Goal: Transaction & Acquisition: Purchase product/service

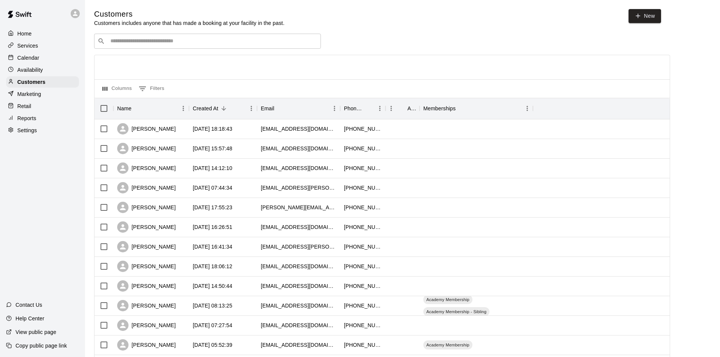
click at [228, 43] on input "Search customers by name or email" at bounding box center [212, 41] width 209 height 8
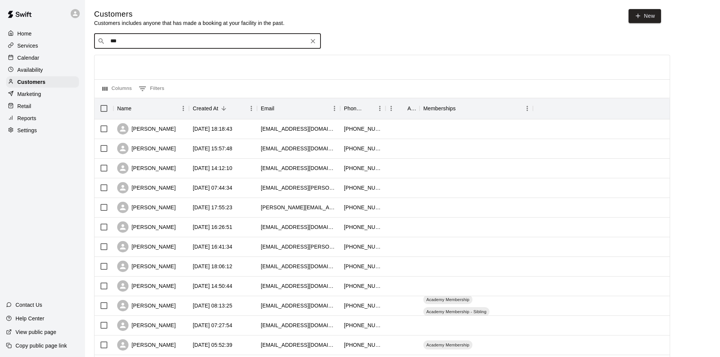
type input "****"
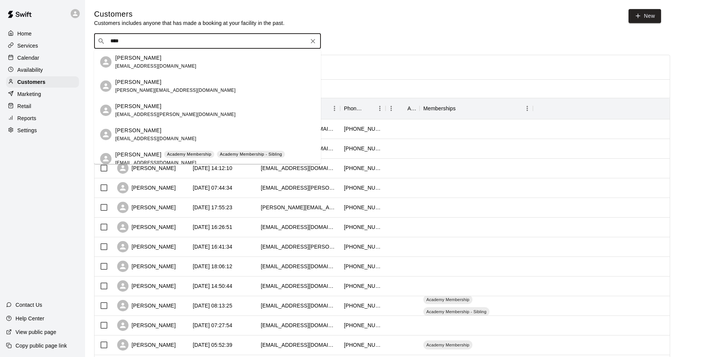
click at [180, 79] on div "Ella Carson terri.green0830@gmail.com" at bounding box center [214, 86] width 199 height 16
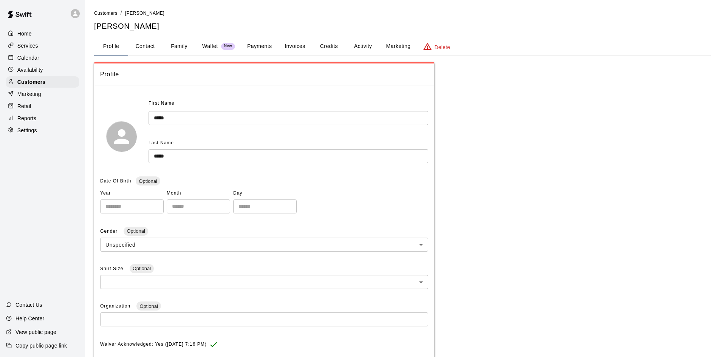
click at [186, 38] on button "Family" at bounding box center [179, 46] width 34 height 18
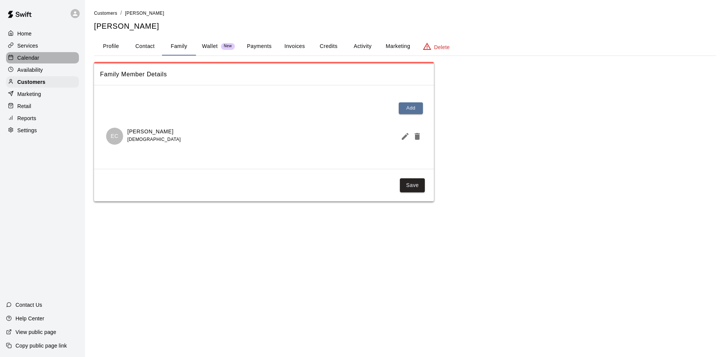
click at [42, 59] on div "Calendar" at bounding box center [42, 57] width 73 height 11
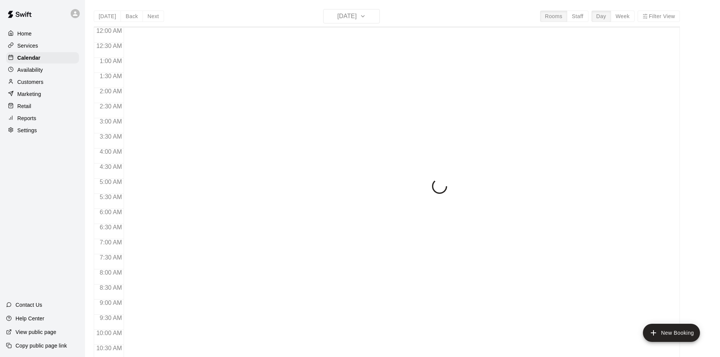
scroll to position [387, 0]
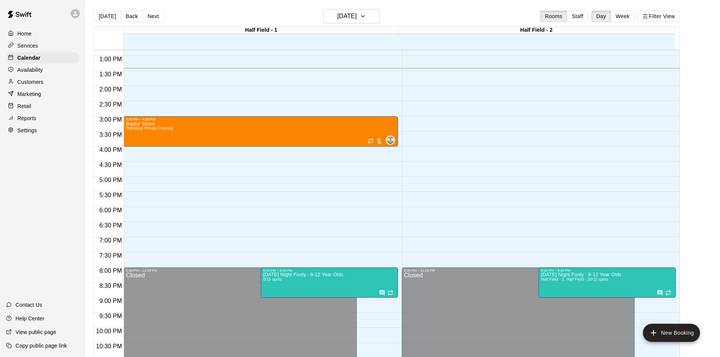
click at [628, 22] on div "Today Back Next Friday Sep 12 Rooms Staff Day Week Filter View" at bounding box center [387, 17] width 586 height 17
click at [628, 17] on button "Week" at bounding box center [623, 16] width 24 height 11
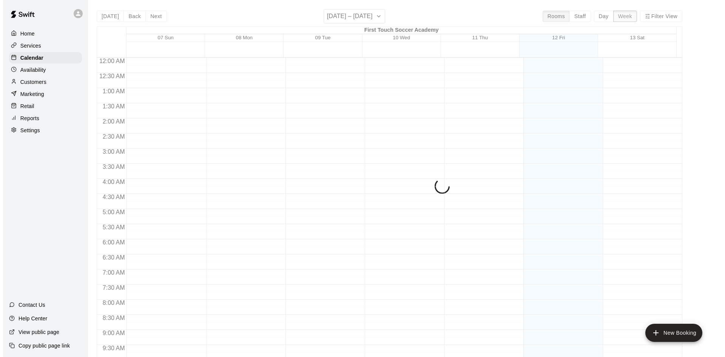
scroll to position [405, 0]
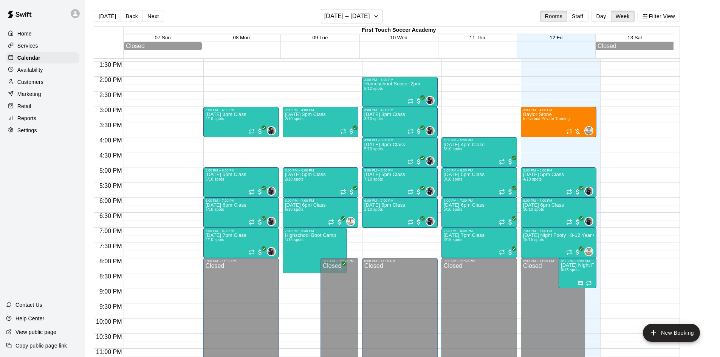
click at [523, 141] on div "12:00 AM – 12:00 PM Closed 3:00 PM – 4:00 PM Baylor Stone Individual Private Tr…" at bounding box center [559, 16] width 76 height 725
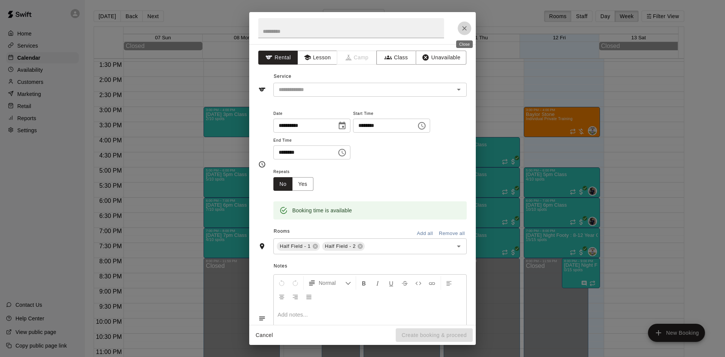
click at [469, 28] on button "Close" at bounding box center [465, 29] width 14 height 14
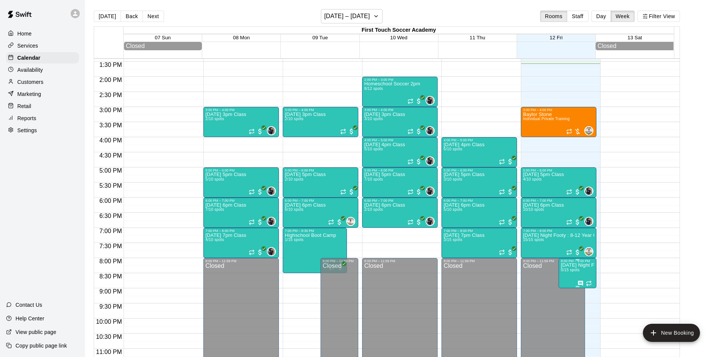
click at [581, 265] on p "[DATE] Night Footy : 8-12 Year Olds" at bounding box center [577, 265] width 33 height 0
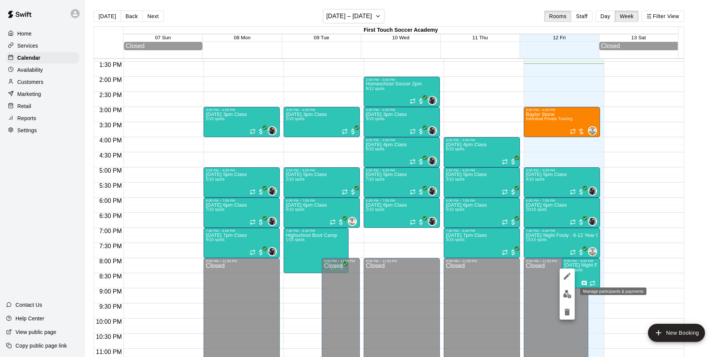
click at [565, 296] on img "edit" at bounding box center [567, 294] width 9 height 9
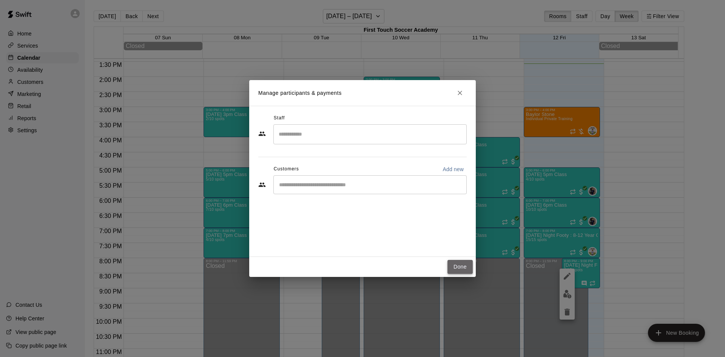
click at [452, 260] on button "Done" at bounding box center [460, 267] width 25 height 14
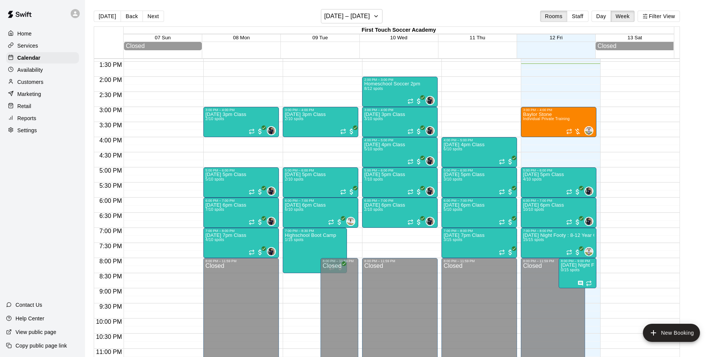
click at [152, 18] on button "Next" at bounding box center [152, 16] width 21 height 11
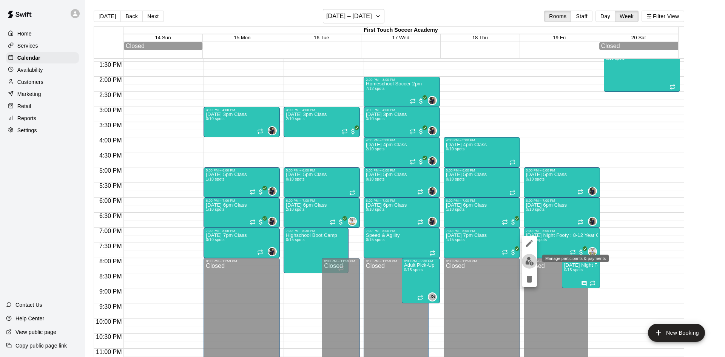
click at [524, 263] on button "edit" at bounding box center [529, 261] width 15 height 15
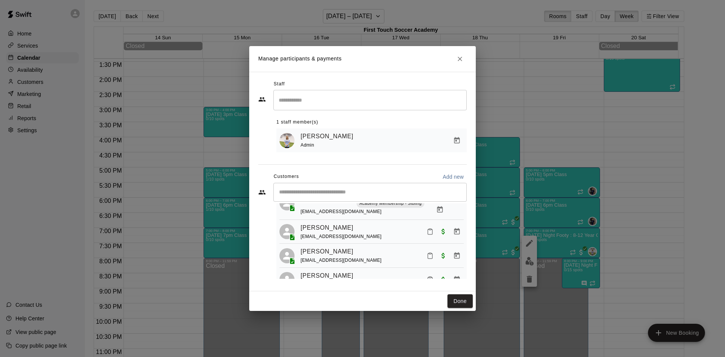
scroll to position [266, 0]
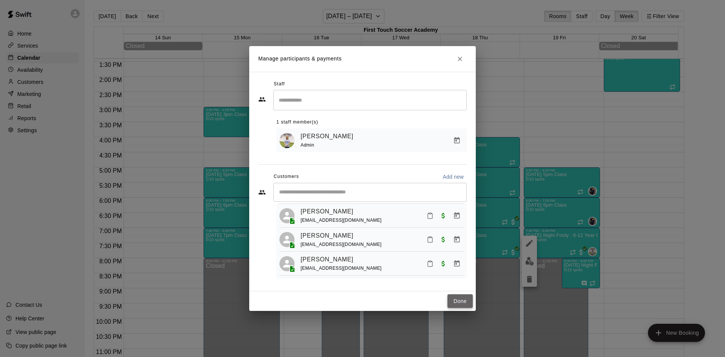
click at [458, 298] on button "Done" at bounding box center [460, 301] width 25 height 14
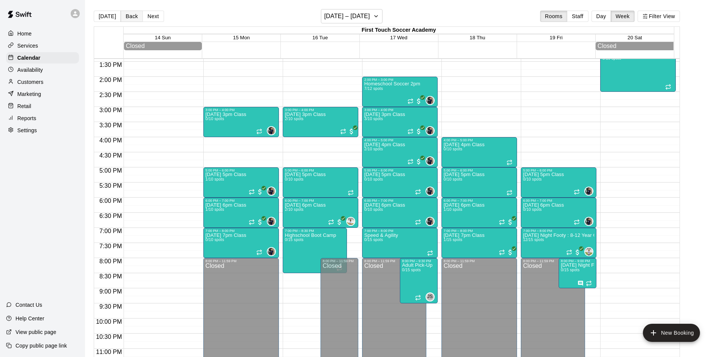
click at [136, 17] on button "Back" at bounding box center [132, 16] width 22 height 11
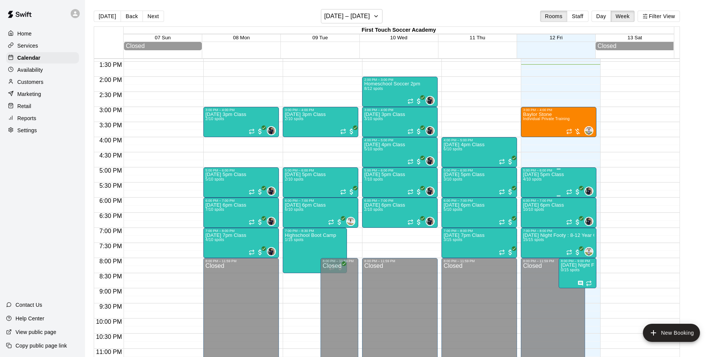
click at [545, 175] on p "[DATE] 5pm Class" at bounding box center [543, 175] width 41 height 0
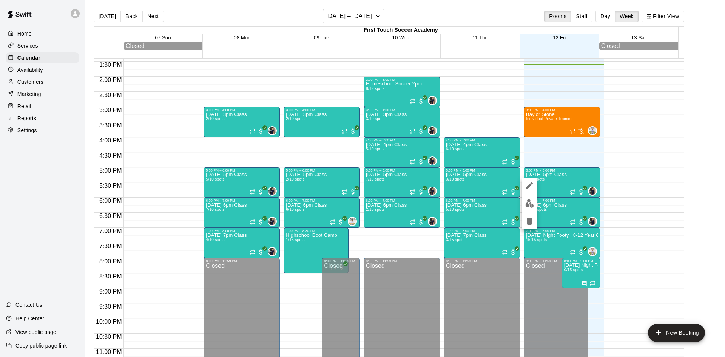
click at [549, 210] on div at bounding box center [362, 178] width 725 height 357
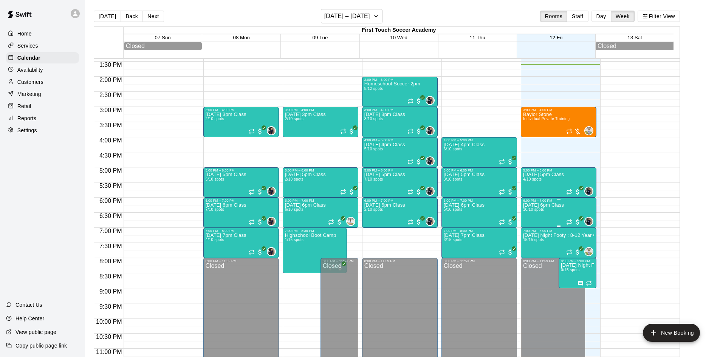
click at [554, 205] on p "[DATE] 6pm Class" at bounding box center [543, 205] width 41 height 0
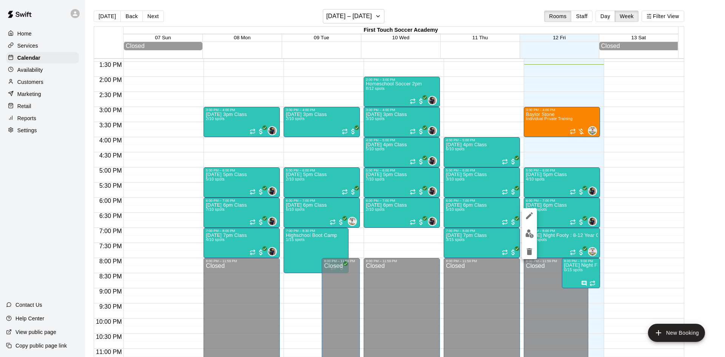
click at [528, 230] on img "edit" at bounding box center [530, 233] width 9 height 9
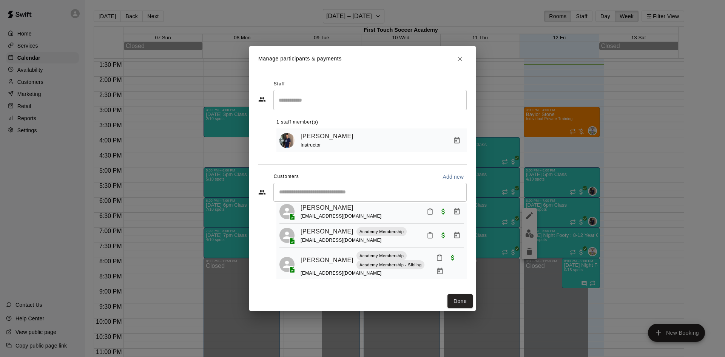
scroll to position [0, 0]
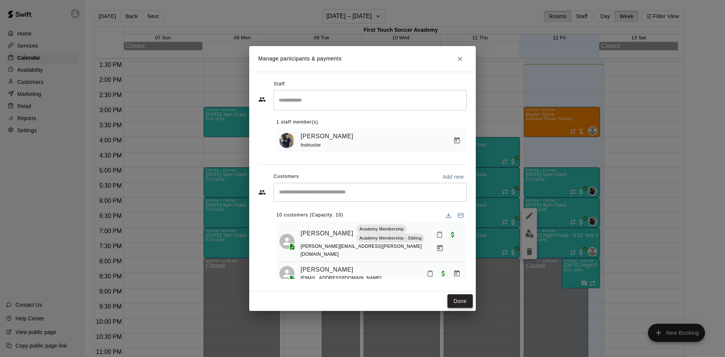
click at [467, 297] on button "Done" at bounding box center [460, 301] width 25 height 14
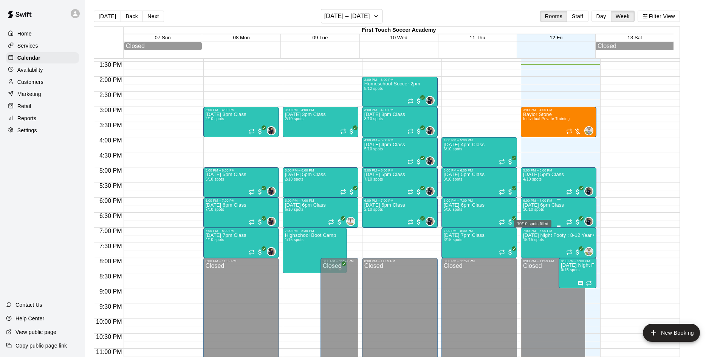
click at [540, 212] on span "10/10 spots" at bounding box center [533, 209] width 21 height 4
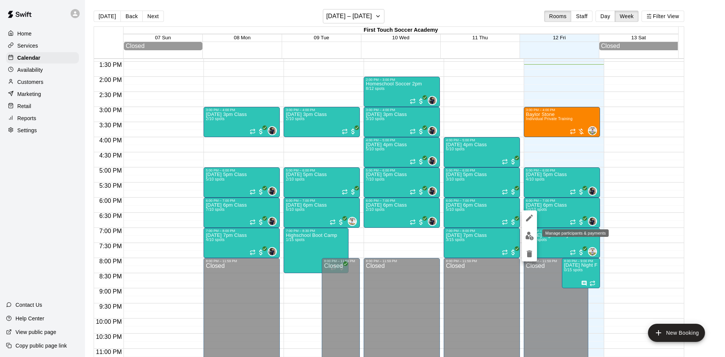
click at [529, 234] on img "edit" at bounding box center [530, 236] width 9 height 9
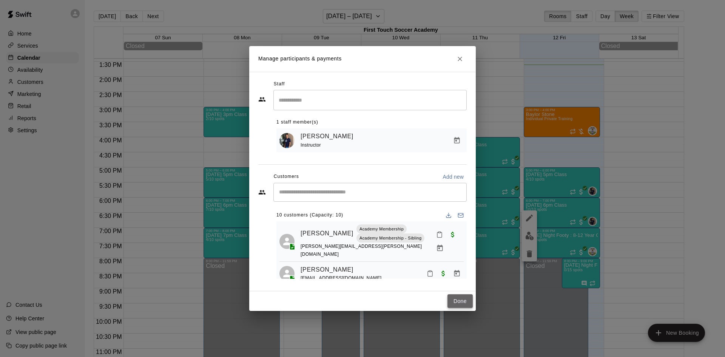
click at [456, 301] on button "Done" at bounding box center [460, 301] width 25 height 14
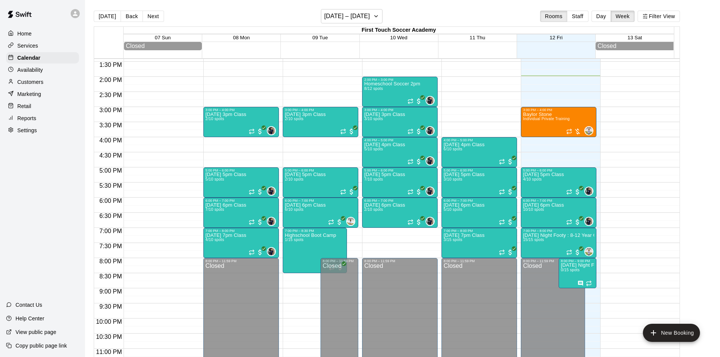
click at [32, 86] on p "Customers" at bounding box center [30, 82] width 26 height 8
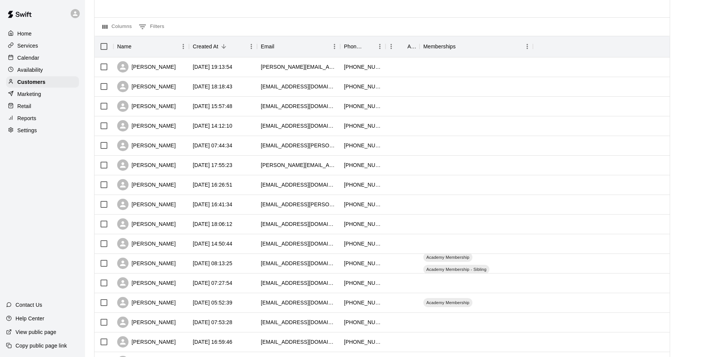
scroll to position [76, 0]
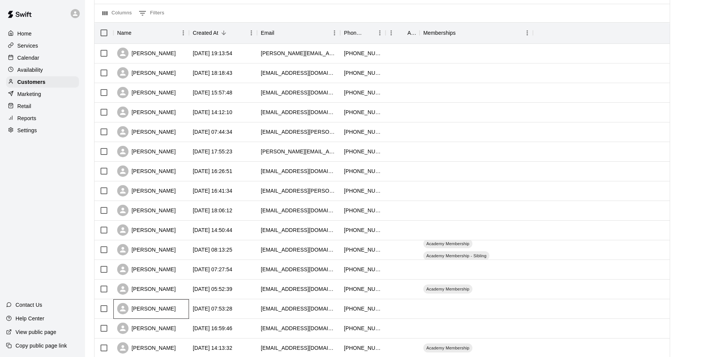
click at [159, 314] on div "[PERSON_NAME]" at bounding box center [146, 308] width 59 height 11
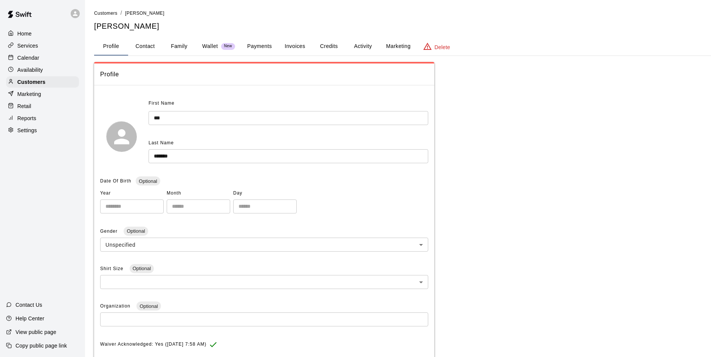
click at [366, 43] on button "Activity" at bounding box center [363, 46] width 34 height 18
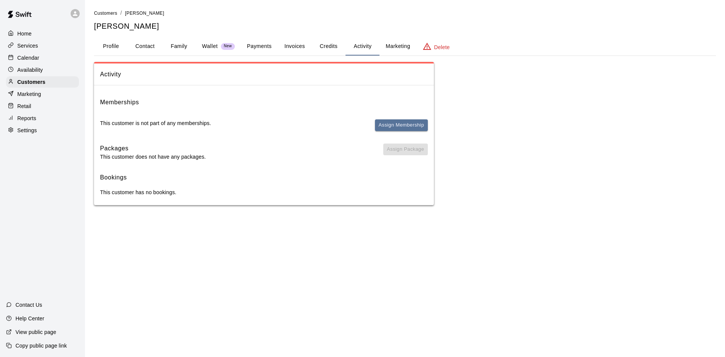
click at [147, 46] on button "Contact" at bounding box center [145, 46] width 34 height 18
select select "**"
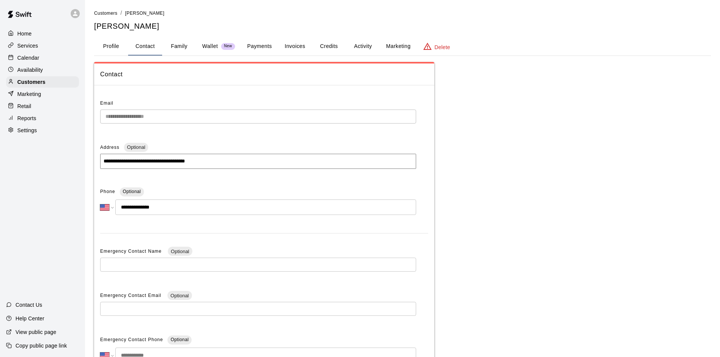
click at [171, 45] on button "Family" at bounding box center [179, 46] width 34 height 18
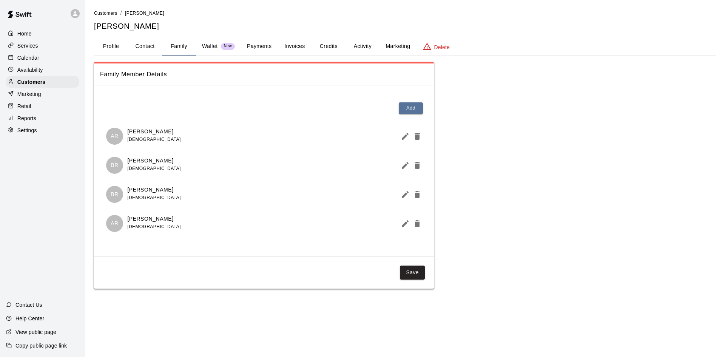
click at [145, 46] on button "Contact" at bounding box center [145, 46] width 34 height 18
select select "**"
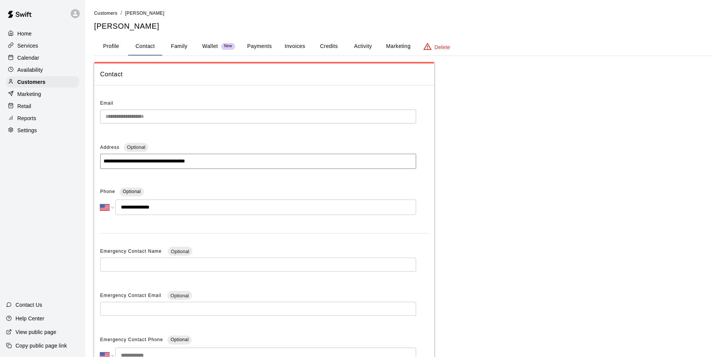
click at [31, 108] on p "Retail" at bounding box center [24, 106] width 14 height 8
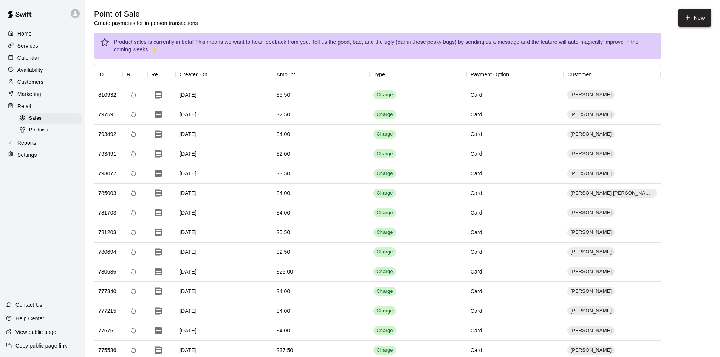
click at [693, 19] on button "New" at bounding box center [694, 18] width 32 height 18
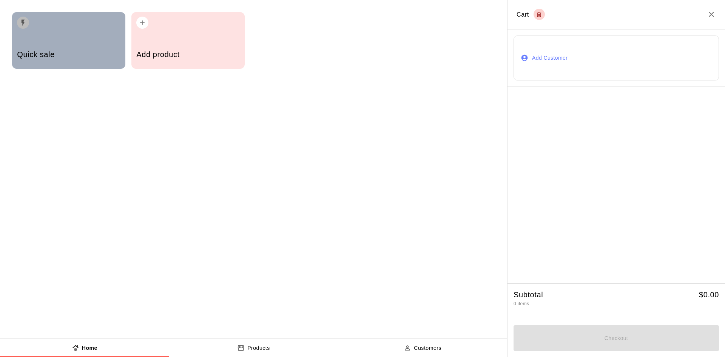
click at [54, 44] on div "Quick sale" at bounding box center [68, 55] width 103 height 27
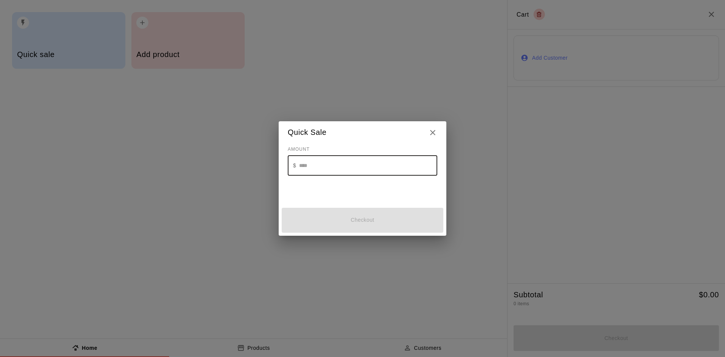
click at [342, 169] on input "text" at bounding box center [368, 166] width 138 height 20
click at [433, 131] on icon "Close" at bounding box center [432, 132] width 9 height 9
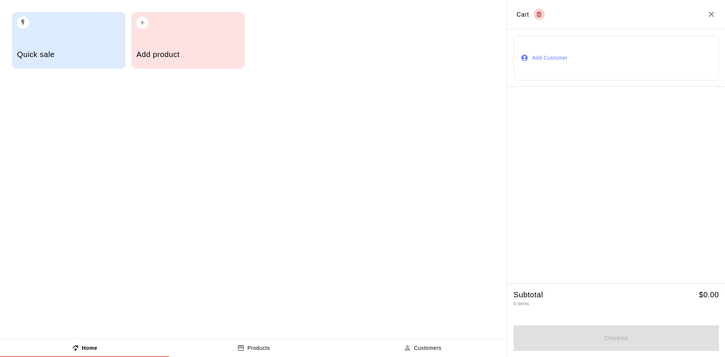
click at [435, 338] on div "Quick sale Add product" at bounding box center [253, 169] width 507 height 339
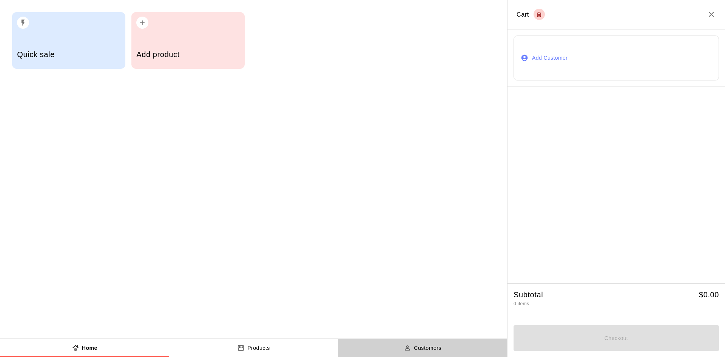
click at [431, 349] on p "Customers" at bounding box center [428, 348] width 28 height 8
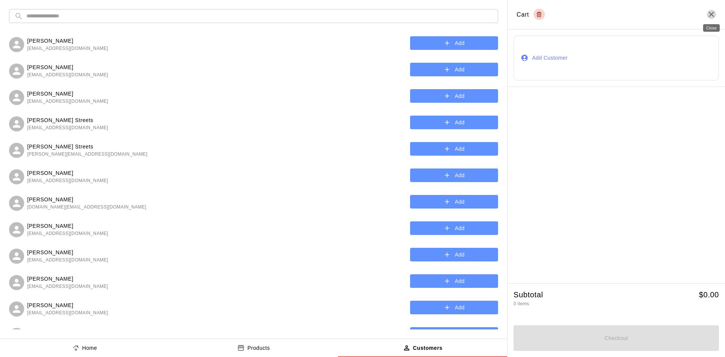
click at [714, 11] on icon "Close" at bounding box center [711, 14] width 9 height 9
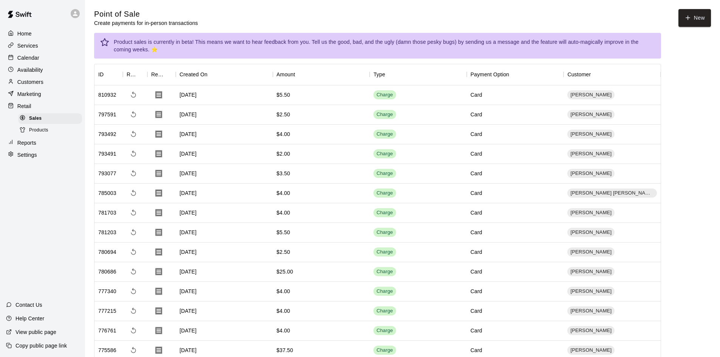
drag, startPoint x: 47, startPoint y: 85, endPoint x: 72, endPoint y: 78, distance: 26.4
click at [47, 85] on div "Customers" at bounding box center [42, 81] width 73 height 11
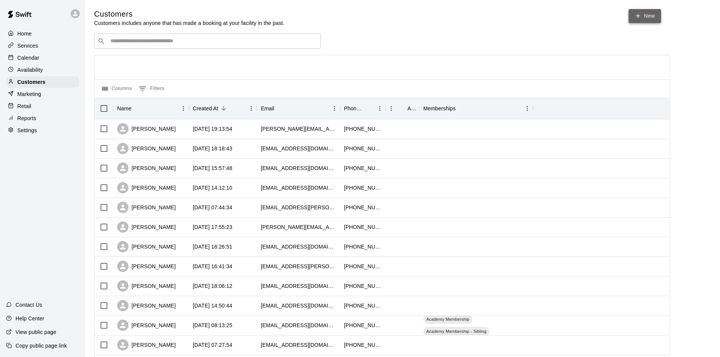
click at [645, 17] on link "New" at bounding box center [644, 16] width 32 height 14
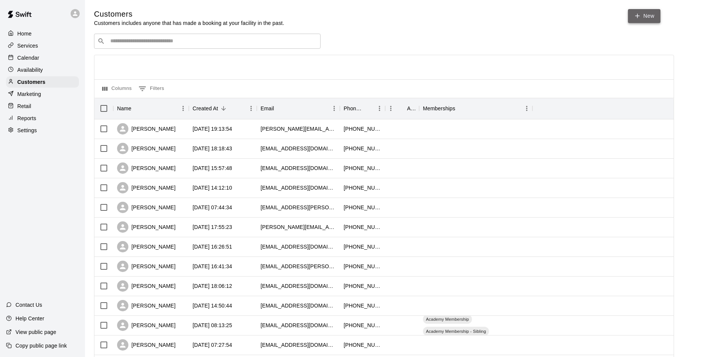
select select "**"
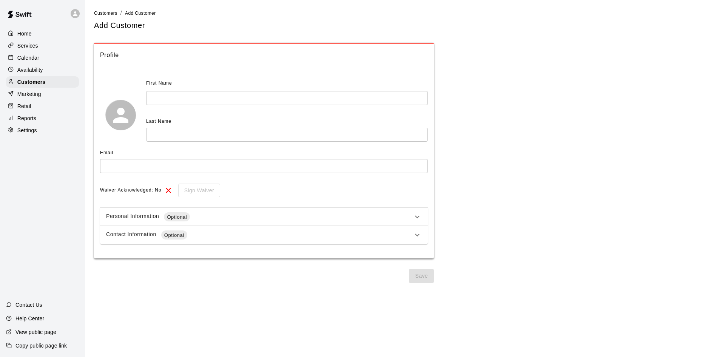
click at [229, 93] on input "text" at bounding box center [287, 98] width 282 height 14
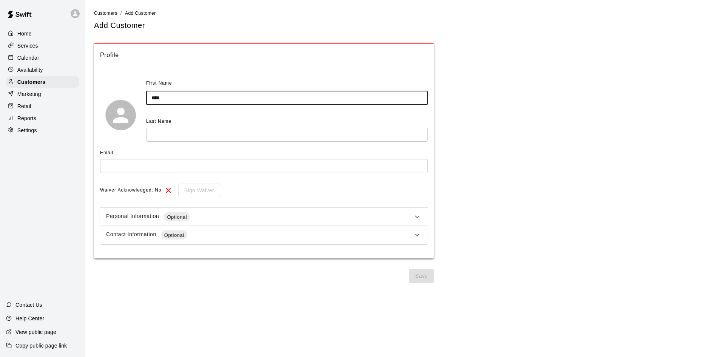
type input "****"
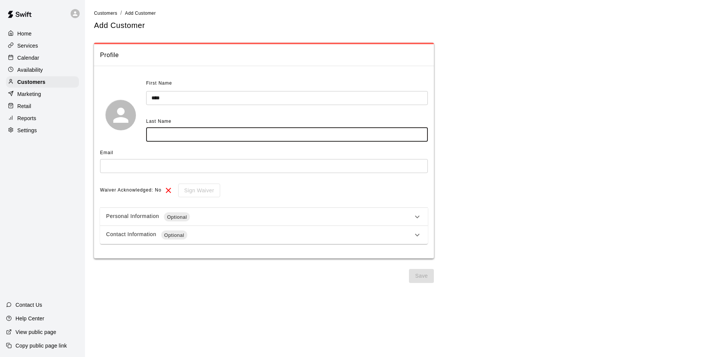
click at [182, 132] on input "text" at bounding box center [287, 135] width 282 height 14
type input "******"
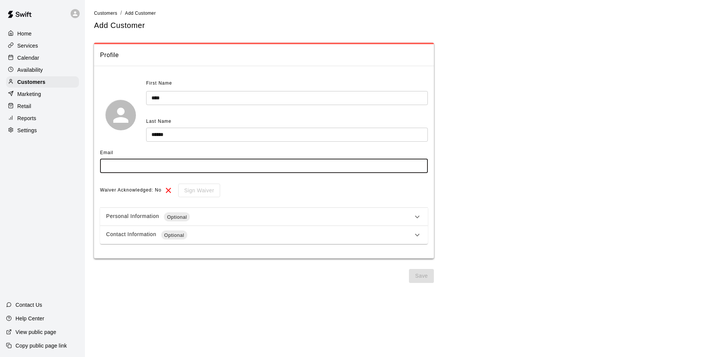
click at [204, 161] on input "text" at bounding box center [264, 166] width 328 height 14
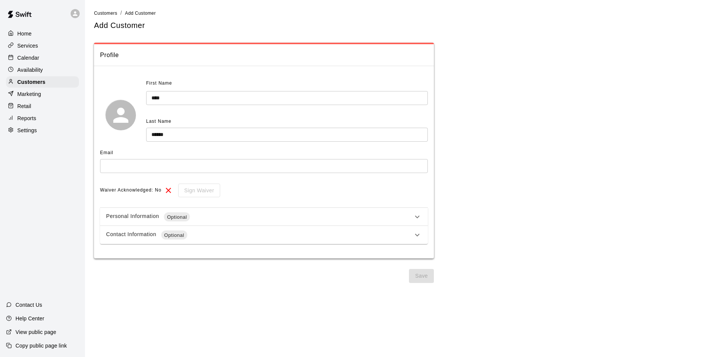
click at [291, 187] on div "Waiver Acknowledged: No Sign Waiver" at bounding box center [264, 191] width 328 height 14
click at [218, 169] on input "text" at bounding box center [264, 166] width 328 height 14
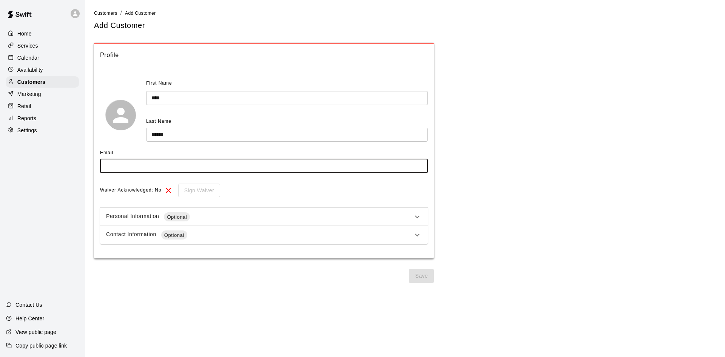
type input "**********"
click at [424, 273] on button "Save" at bounding box center [421, 276] width 25 height 14
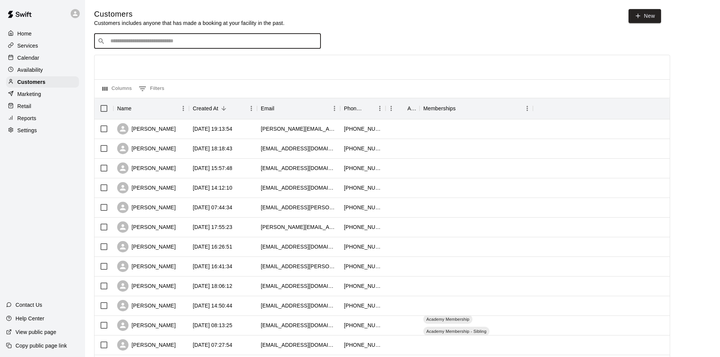
click at [193, 43] on input "Search customers by name or email" at bounding box center [212, 41] width 209 height 8
type input "******"
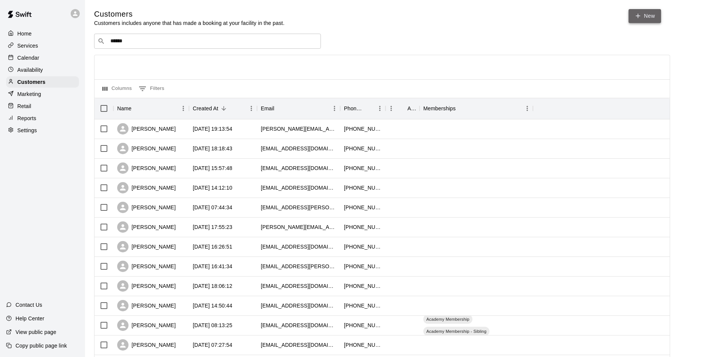
click at [656, 14] on link "New" at bounding box center [644, 16] width 32 height 14
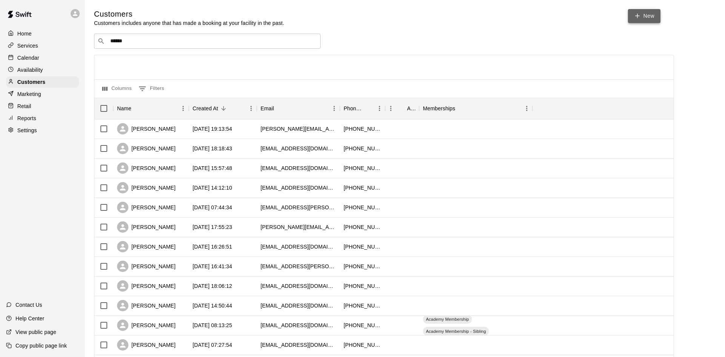
select select "**"
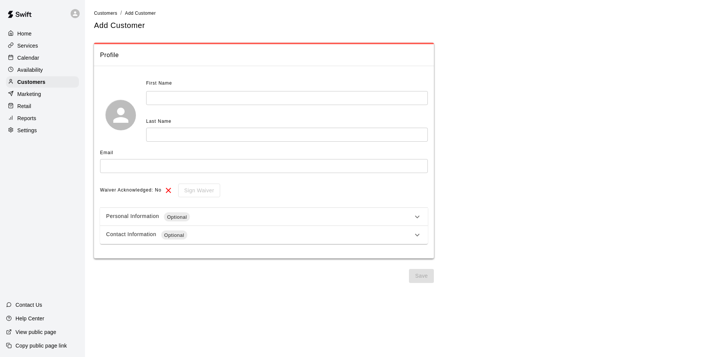
click at [255, 97] on input "text" at bounding box center [287, 98] width 282 height 14
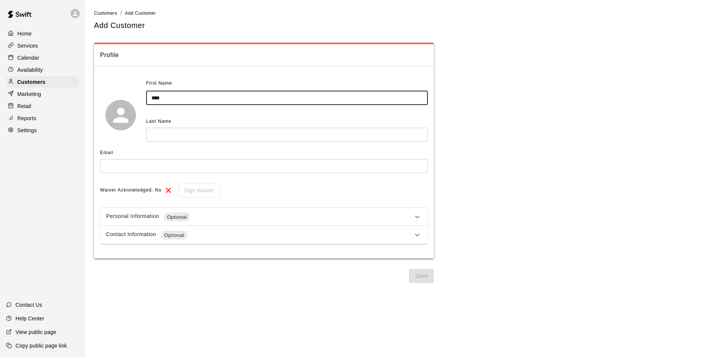
type input "****"
click at [245, 134] on input "text" at bounding box center [287, 135] width 282 height 14
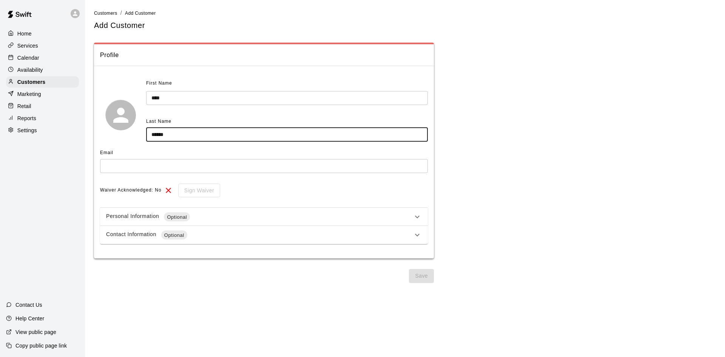
type input "******"
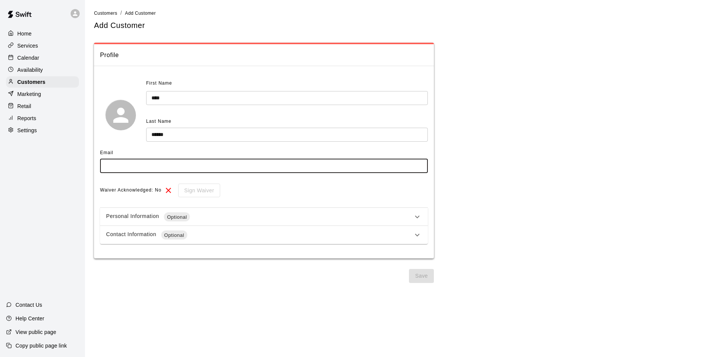
click at [114, 162] on input "text" at bounding box center [264, 166] width 328 height 14
type input "**********"
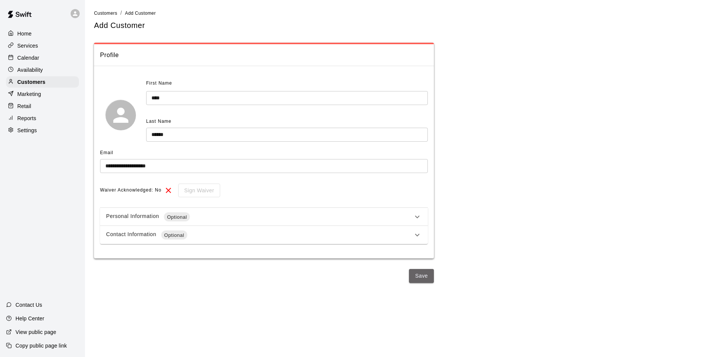
click at [419, 272] on button "Save" at bounding box center [421, 276] width 25 height 14
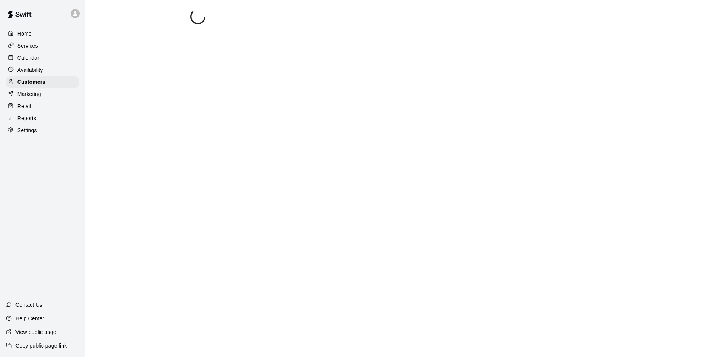
select select "**"
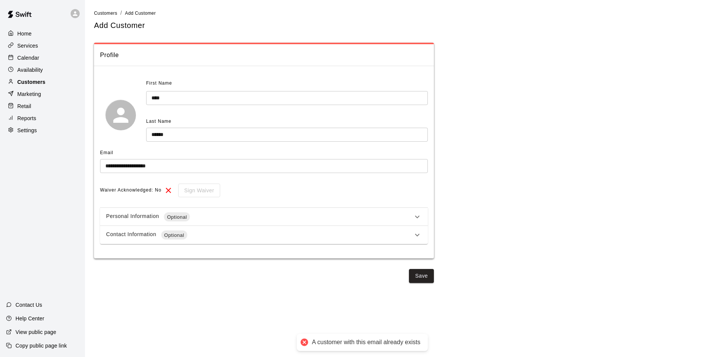
click at [36, 83] on p "Customers" at bounding box center [31, 82] width 28 height 8
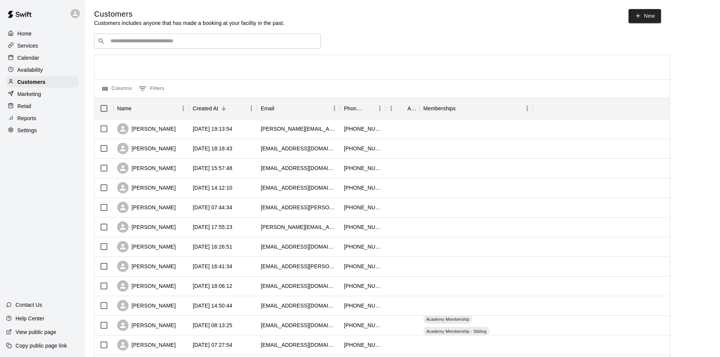
click at [148, 42] on input "Search customers by name or email" at bounding box center [212, 41] width 209 height 8
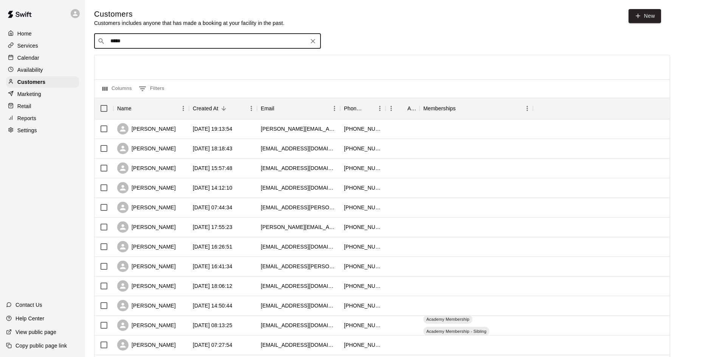
type input "*****"
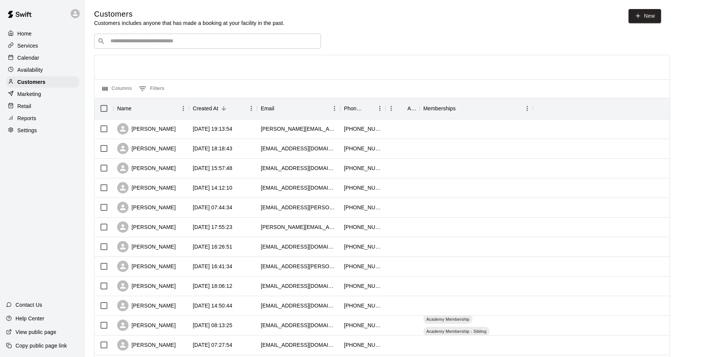
click at [141, 42] on input "Search customers by name or email" at bounding box center [212, 41] width 209 height 8
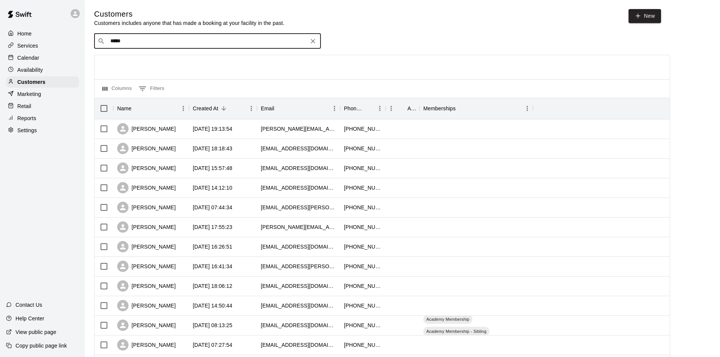
type input "******"
click at [310, 42] on icon "Clear" at bounding box center [313, 41] width 8 height 8
click at [644, 14] on link "New" at bounding box center [644, 16] width 32 height 14
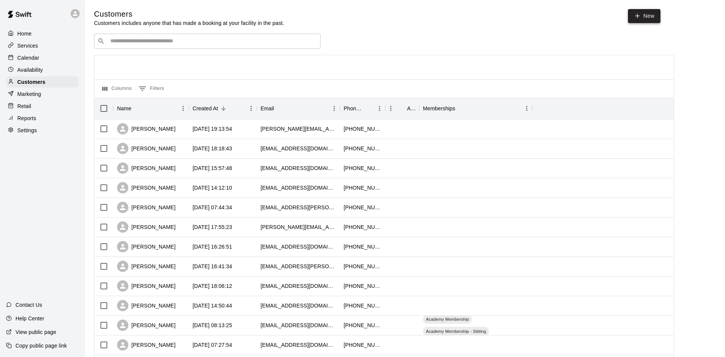
select select "**"
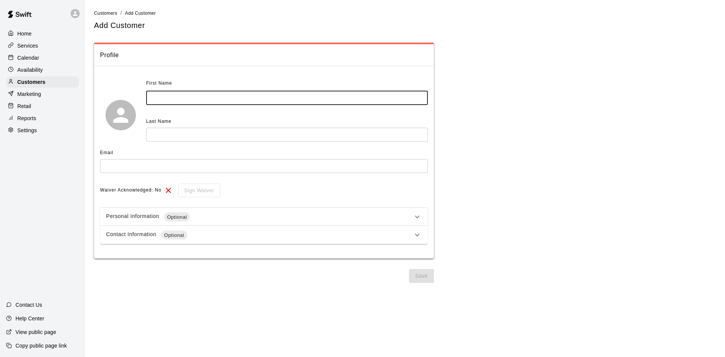
click at [233, 97] on input "text" at bounding box center [287, 98] width 282 height 14
type input "****"
click at [229, 135] on input "text" at bounding box center [287, 135] width 282 height 14
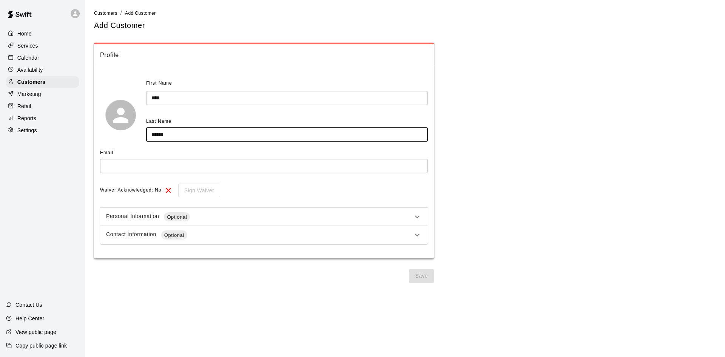
type input "******"
click at [160, 165] on input "text" at bounding box center [264, 166] width 328 height 14
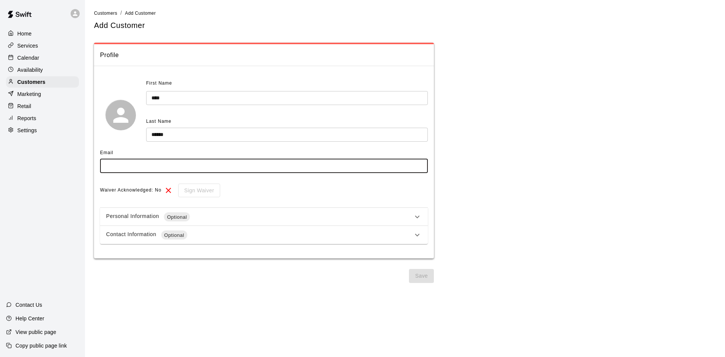
click at [357, 184] on div "Waiver Acknowledged: No Sign Waiver" at bounding box center [264, 191] width 328 height 14
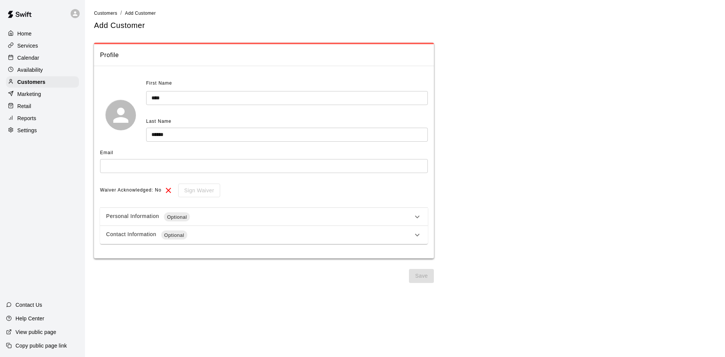
click at [125, 215] on div "Personal Information Optional" at bounding box center [259, 216] width 307 height 9
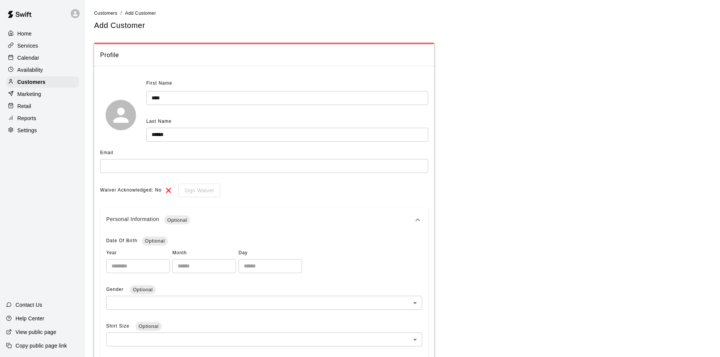
click at [139, 175] on div "Email ​" at bounding box center [264, 162] width 328 height 31
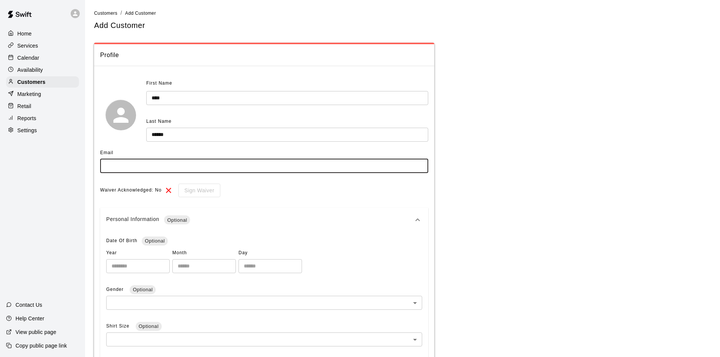
click at [140, 168] on input "text" at bounding box center [264, 166] width 328 height 14
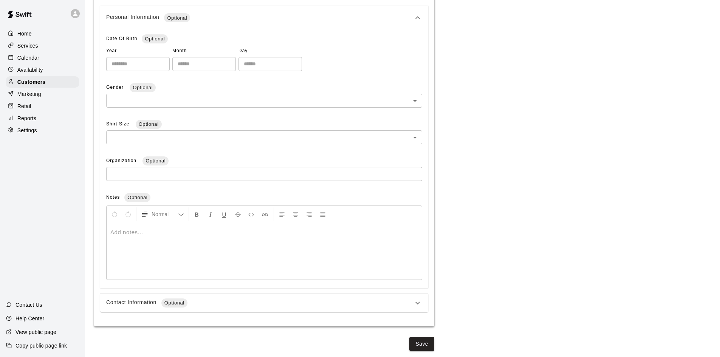
type input "**********"
click at [421, 351] on main "**********" at bounding box center [402, 77] width 635 height 559
click at [421, 345] on button "Save" at bounding box center [421, 344] width 25 height 14
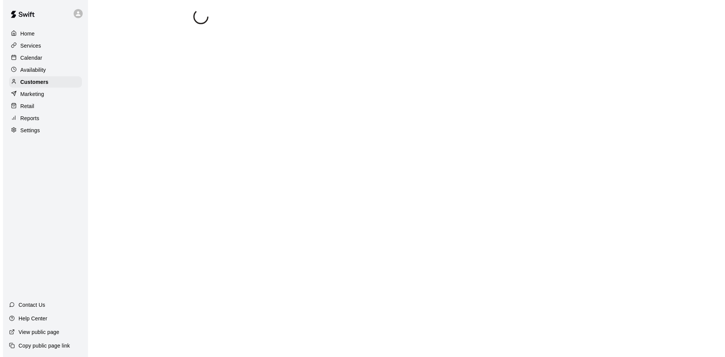
scroll to position [0, 0]
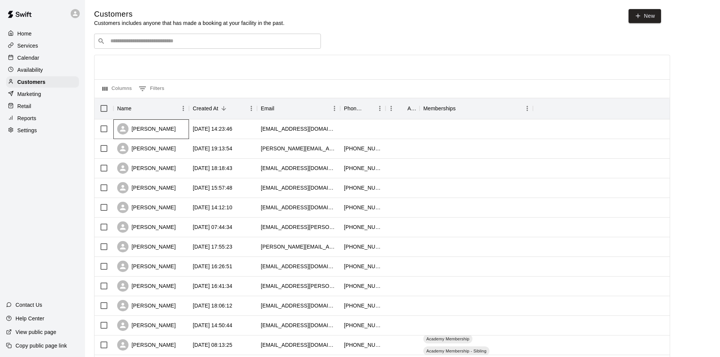
click at [160, 124] on div "[PERSON_NAME]" at bounding box center [146, 128] width 59 height 11
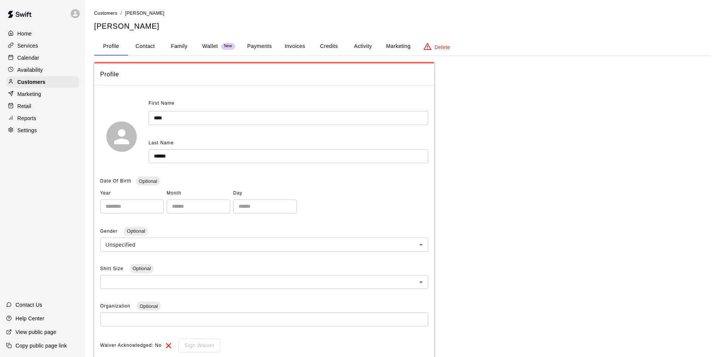
click at [250, 46] on button "Payments" at bounding box center [259, 46] width 37 height 18
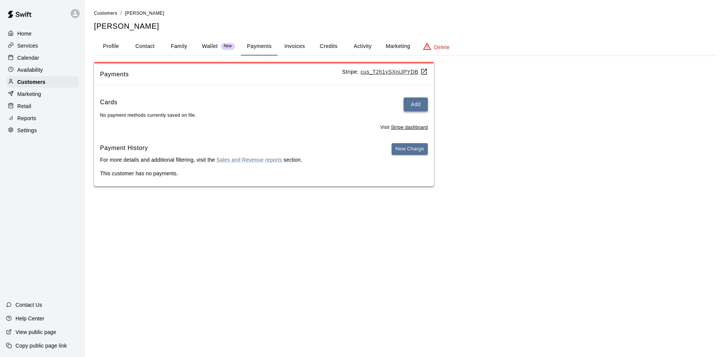
click at [420, 99] on button "Add" at bounding box center [416, 104] width 24 height 14
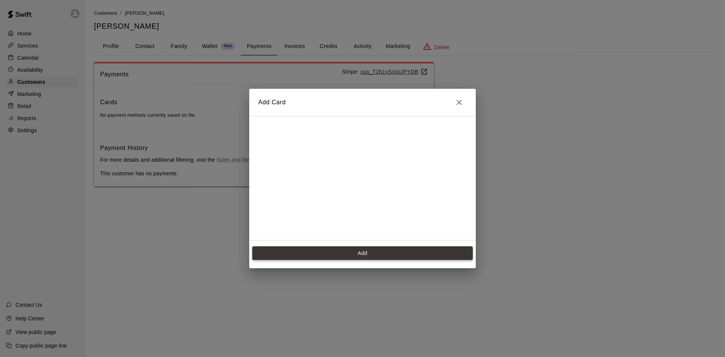
click at [363, 259] on button "Add" at bounding box center [362, 253] width 221 height 14
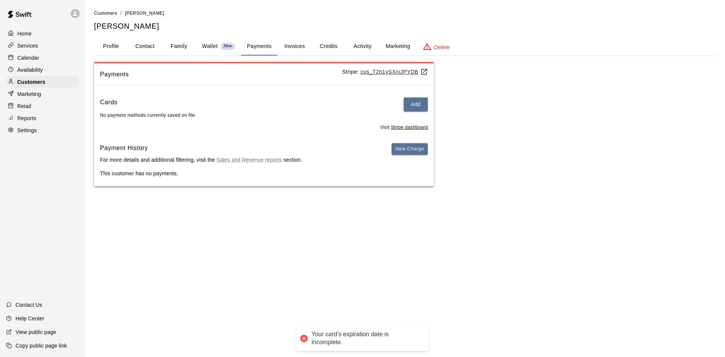
click at [400, 103] on div "Cards Add" at bounding box center [264, 104] width 328 height 14
drag, startPoint x: 367, startPoint y: 107, endPoint x: 374, endPoint y: 103, distance: 8.1
click at [367, 106] on div "Cards Add" at bounding box center [264, 104] width 328 height 14
click at [408, 109] on button "Add" at bounding box center [416, 104] width 24 height 14
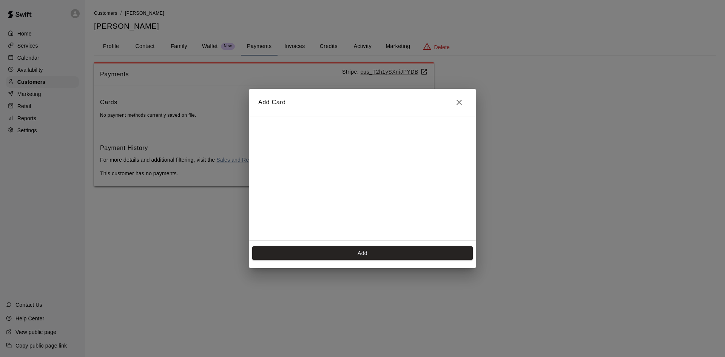
scroll to position [107, 0]
click at [385, 250] on button "Add" at bounding box center [362, 253] width 221 height 14
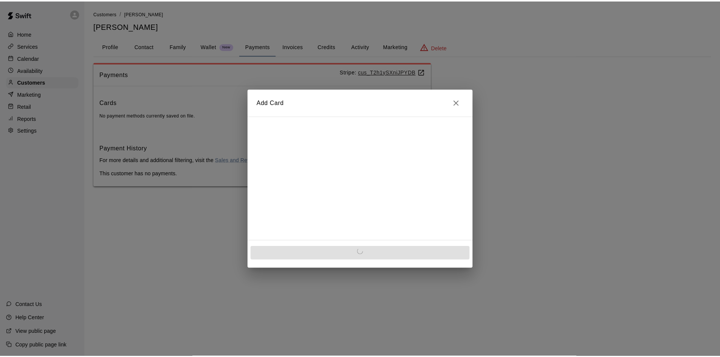
scroll to position [0, 0]
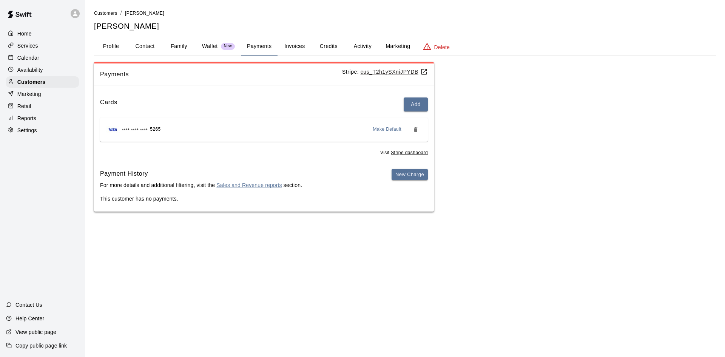
click at [49, 106] on div "Retail" at bounding box center [42, 106] width 73 height 11
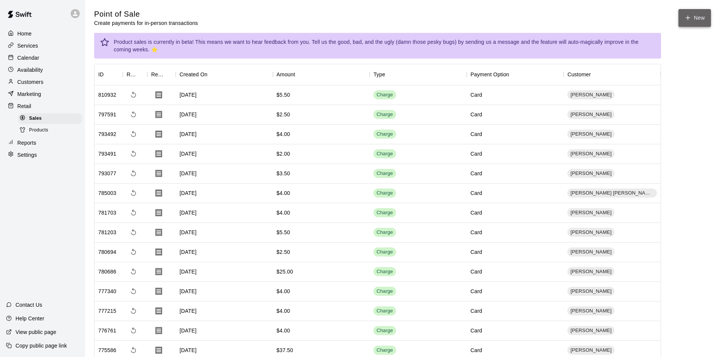
click at [688, 16] on icon "button" at bounding box center [687, 17] width 7 height 7
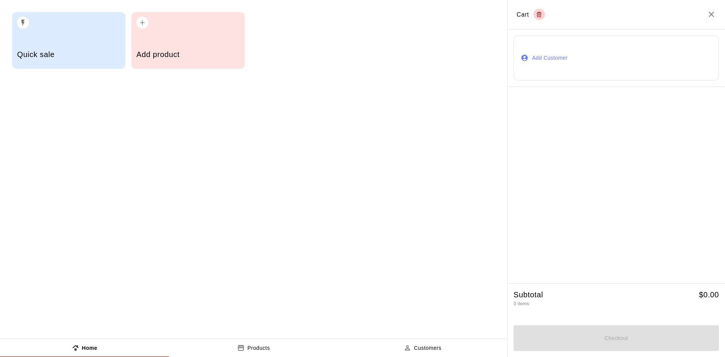
click at [588, 62] on button "Add Customer" at bounding box center [617, 58] width 206 height 45
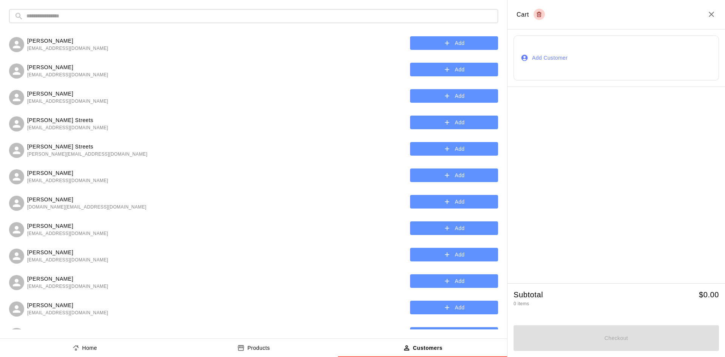
click at [160, 19] on input "text" at bounding box center [259, 16] width 467 height 14
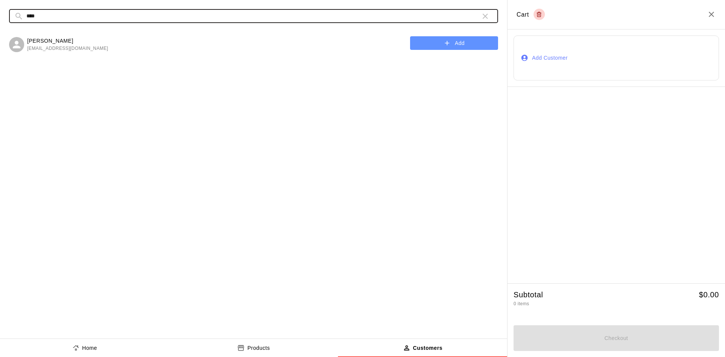
type input "****"
click at [434, 43] on button "Add" at bounding box center [454, 43] width 88 height 14
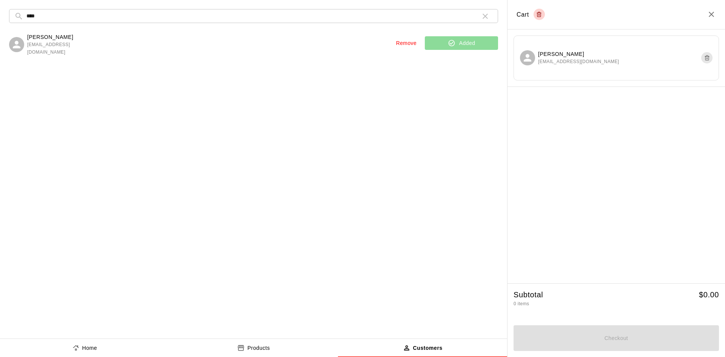
click at [264, 353] on button "Products" at bounding box center [253, 348] width 169 height 18
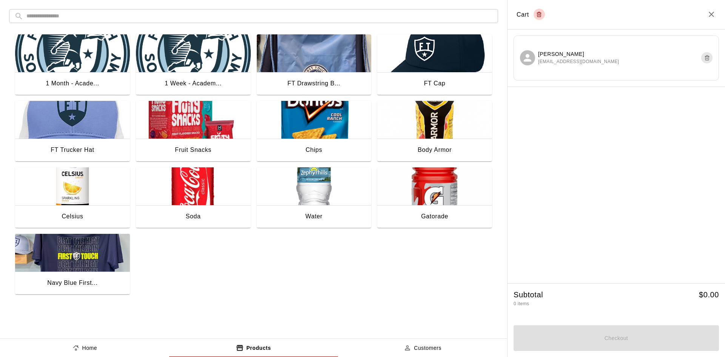
click at [81, 252] on img "button" at bounding box center [72, 253] width 115 height 38
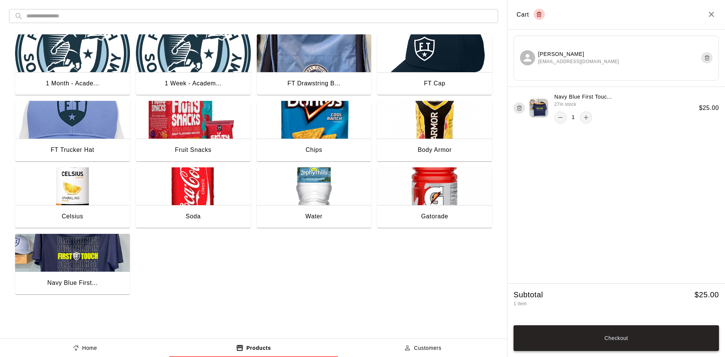
click at [654, 346] on button "Checkout" at bounding box center [617, 338] width 206 height 26
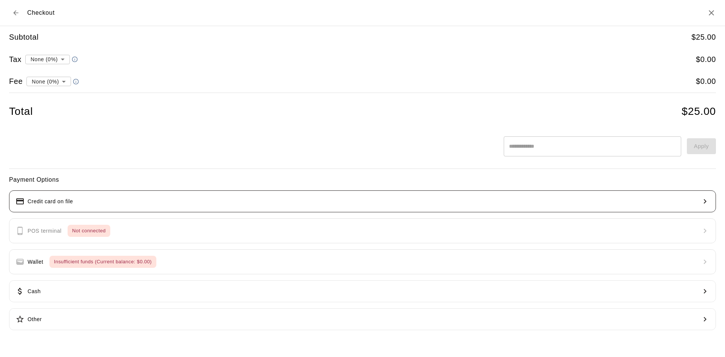
click at [168, 201] on button "Credit card on file" at bounding box center [362, 201] width 707 height 22
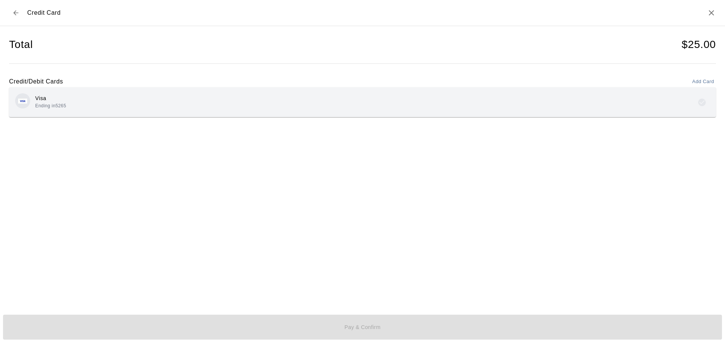
click at [170, 97] on div "Visa Ending in 5265" at bounding box center [362, 102] width 695 height 18
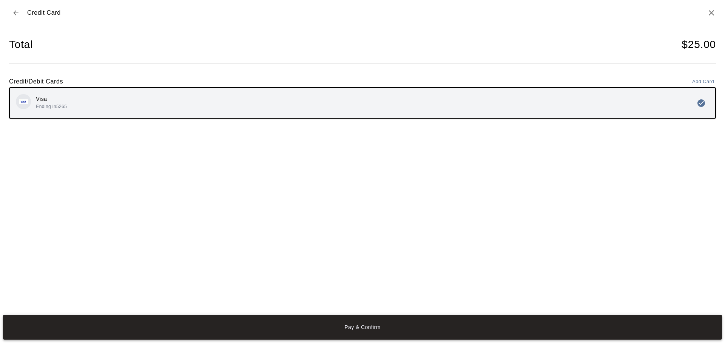
click at [376, 331] on button "Pay & Confirm" at bounding box center [362, 327] width 719 height 25
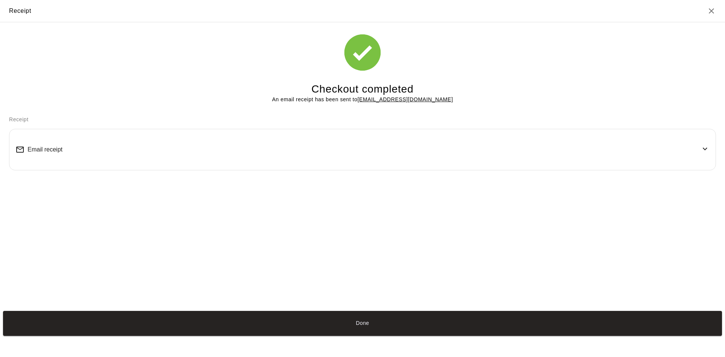
click at [73, 149] on div "Email receipt" at bounding box center [362, 149] width 694 height 29
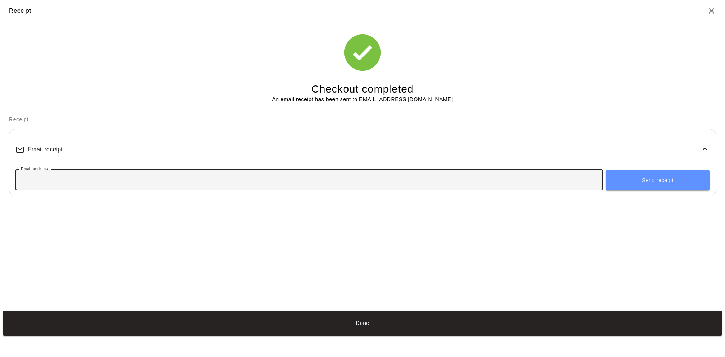
click at [68, 181] on input "Email address" at bounding box center [309, 180] width 588 height 14
type input "**********"
click at [672, 179] on button "Send receipt" at bounding box center [658, 180] width 104 height 20
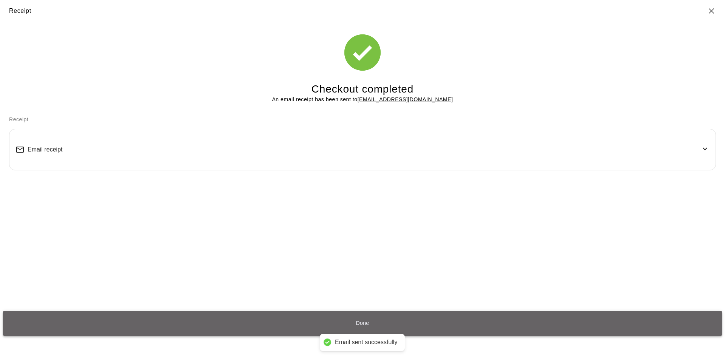
click at [419, 320] on button "Done" at bounding box center [362, 323] width 719 height 25
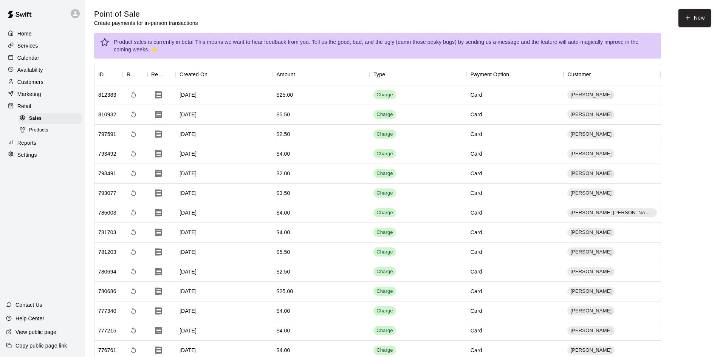
click at [66, 197] on div "Home Services Calendar Availability Customers Marketing Retail Sales Products R…" at bounding box center [42, 178] width 85 height 357
click at [38, 79] on div "Customers" at bounding box center [42, 81] width 73 height 11
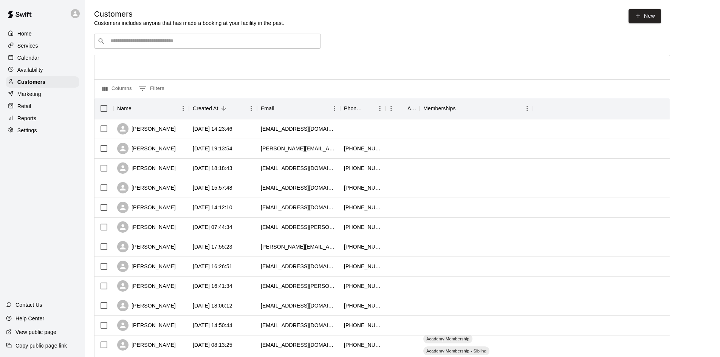
click at [31, 58] on p "Calendar" at bounding box center [28, 58] width 22 height 8
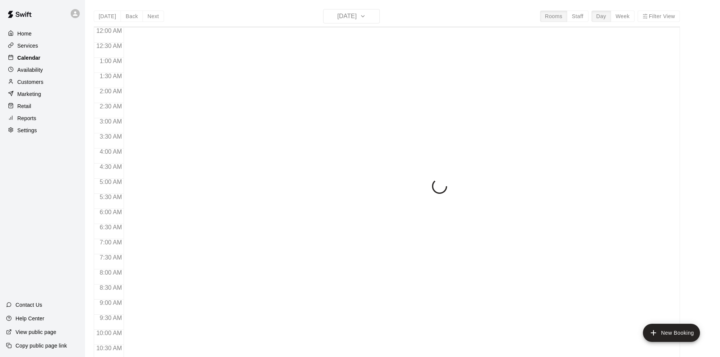
scroll to position [387, 0]
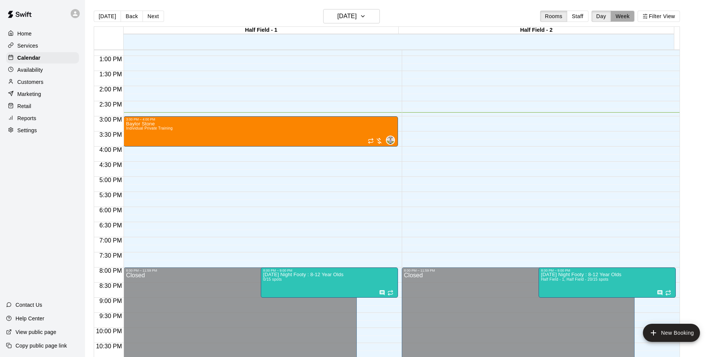
click at [629, 21] on button "Week" at bounding box center [623, 16] width 24 height 11
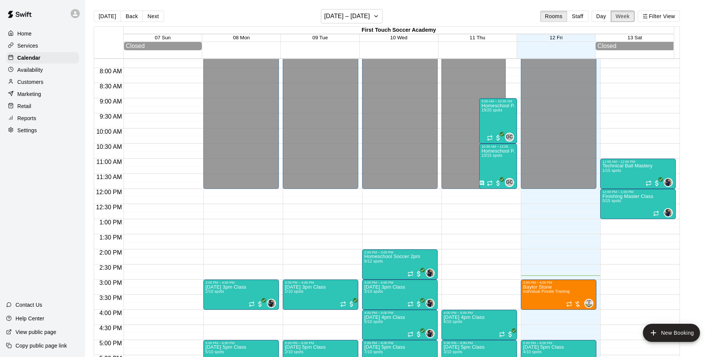
scroll to position [232, 0]
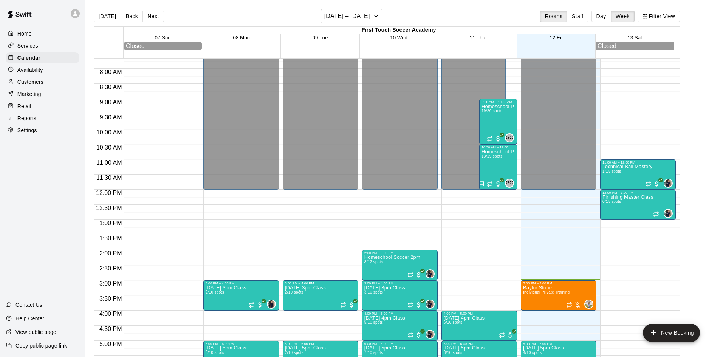
click at [63, 134] on div "Settings" at bounding box center [42, 130] width 73 height 11
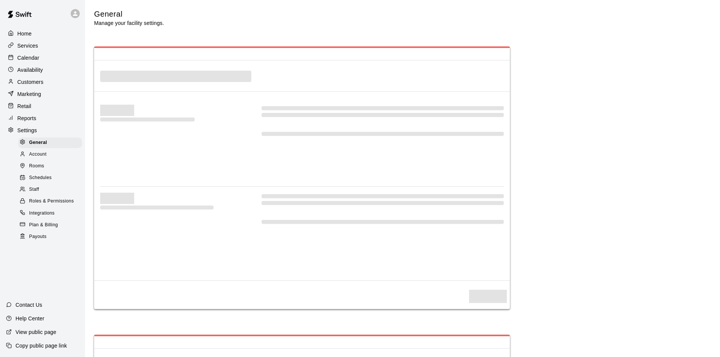
select select "**"
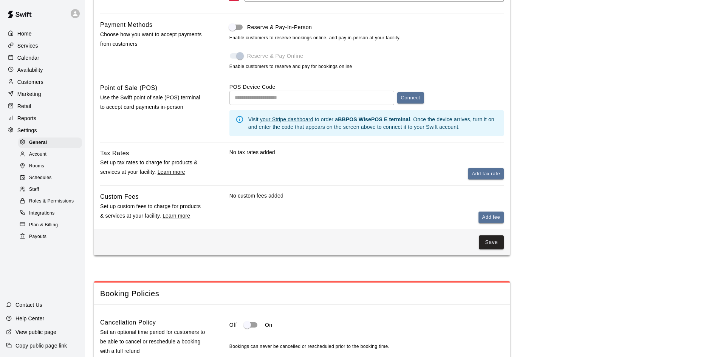
scroll to position [57, 0]
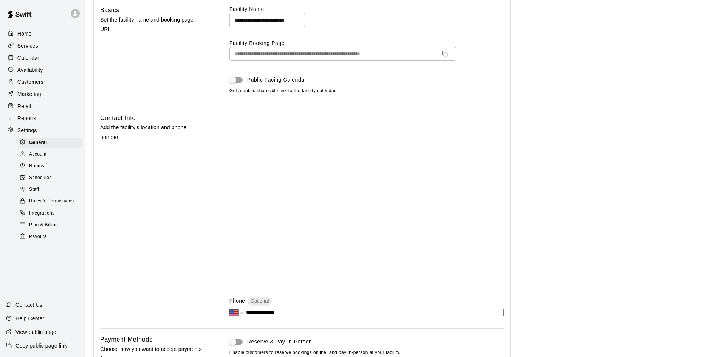
click at [445, 52] on icon "Copy URL" at bounding box center [445, 54] width 6 height 6
